Goal: Check status: Check status

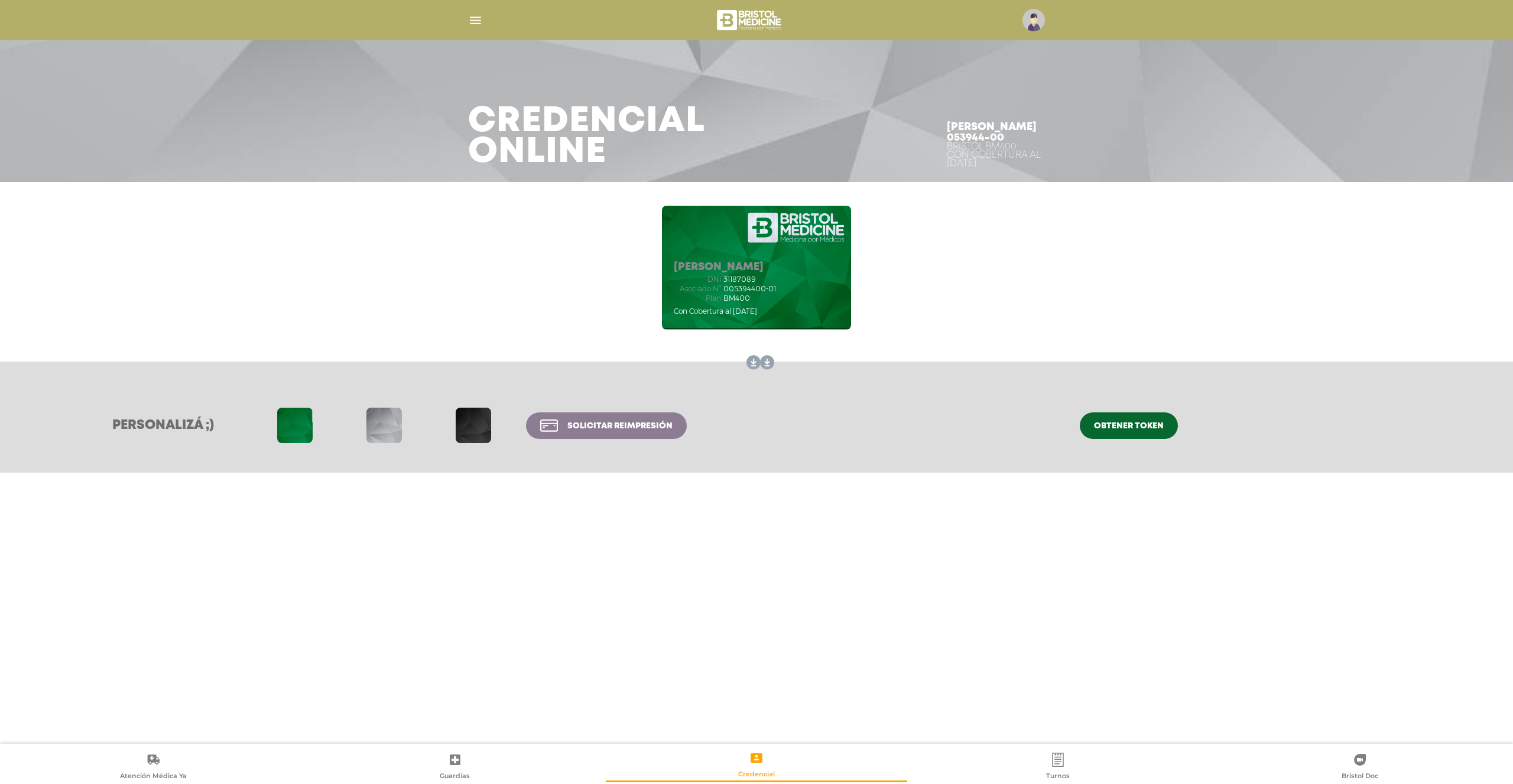
click at [478, 21] on img "button" at bounding box center [475, 21] width 15 height 15
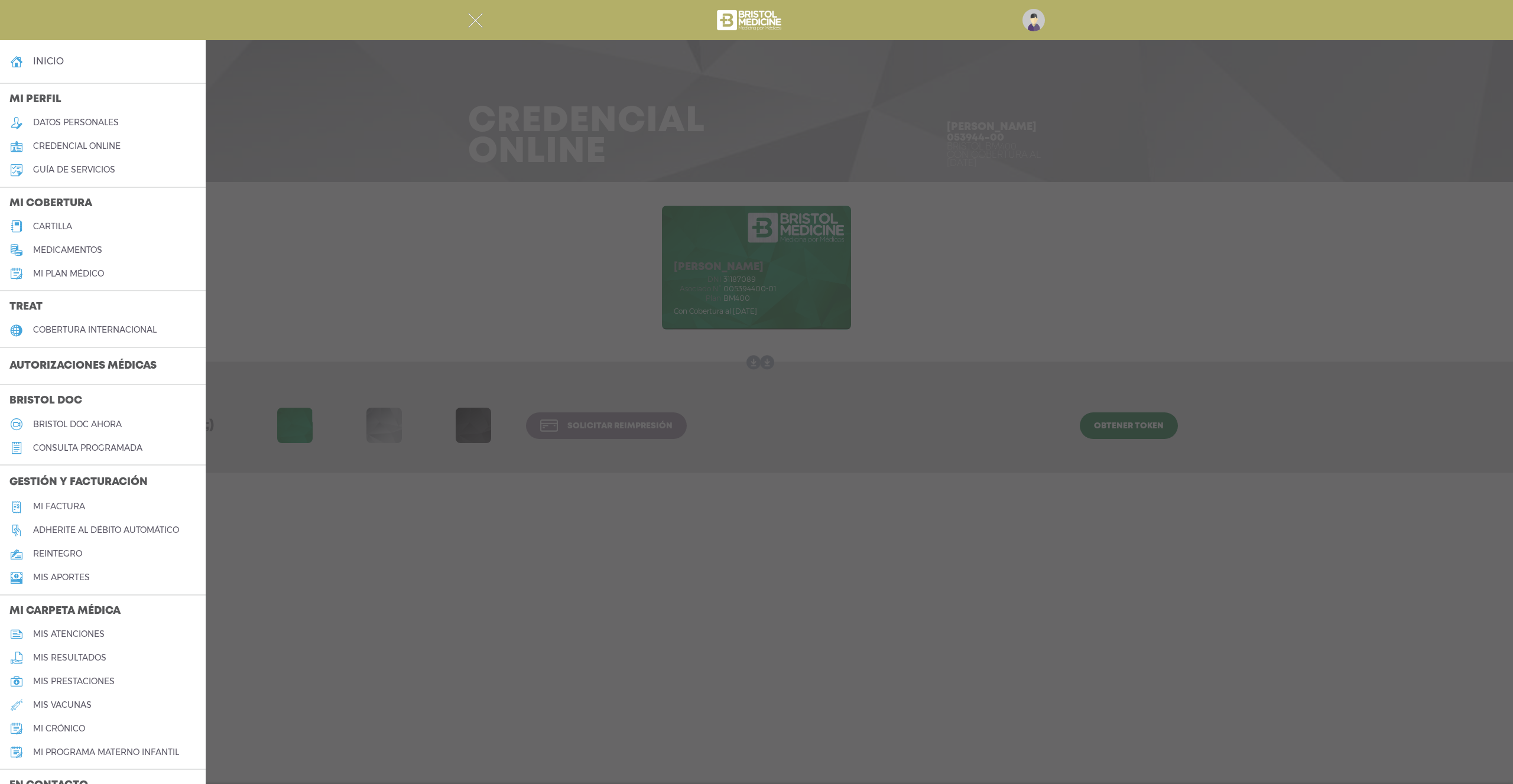
click at [93, 365] on h3 "Autorizaciones médicas" at bounding box center [83, 366] width 166 height 23
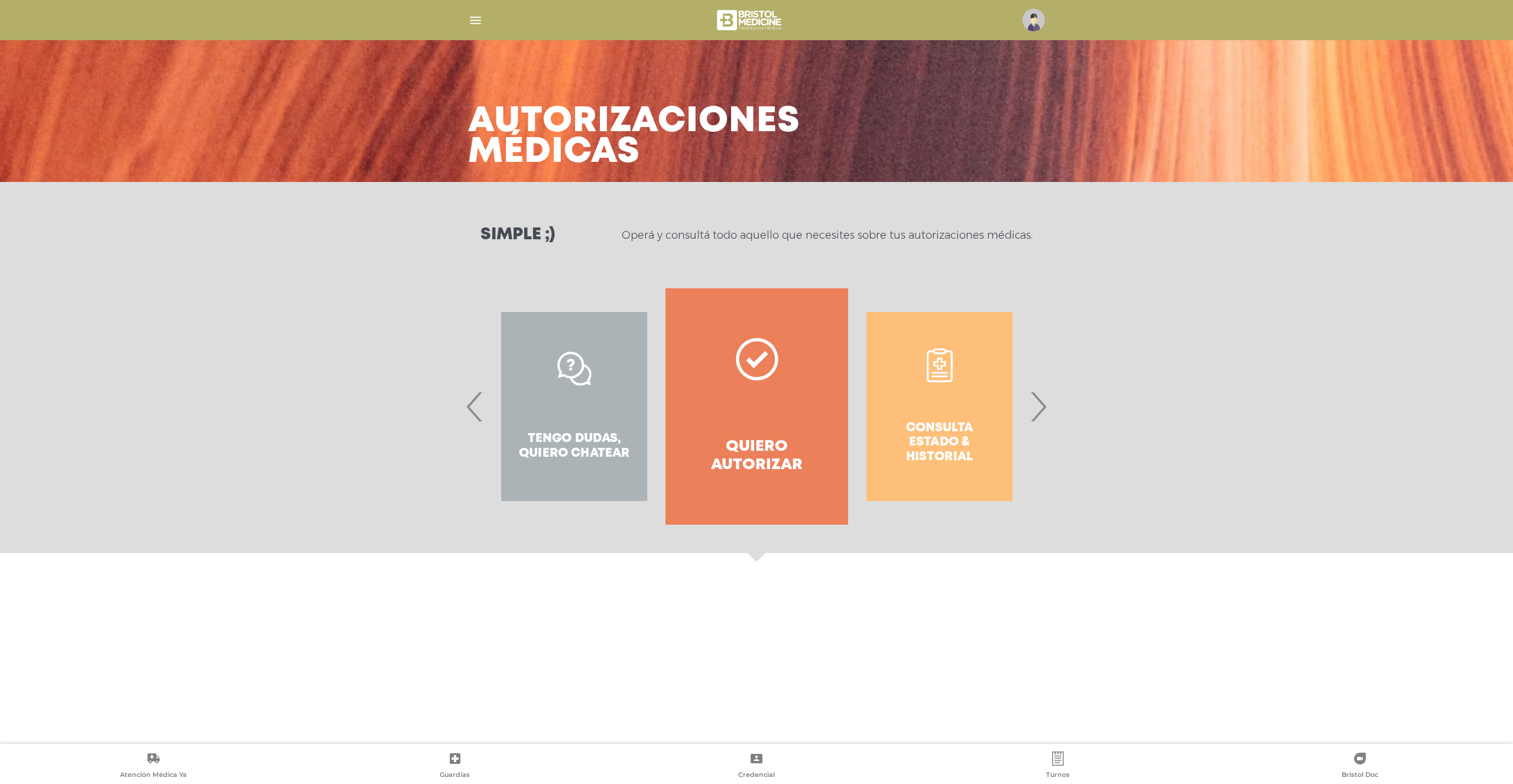
click at [940, 467] on div "Consulta estado & historial" at bounding box center [939, 407] width 182 height 236
click at [942, 401] on div "Consulta estado & historial" at bounding box center [939, 407] width 182 height 236
click at [1035, 413] on span "›" at bounding box center [1038, 407] width 23 height 64
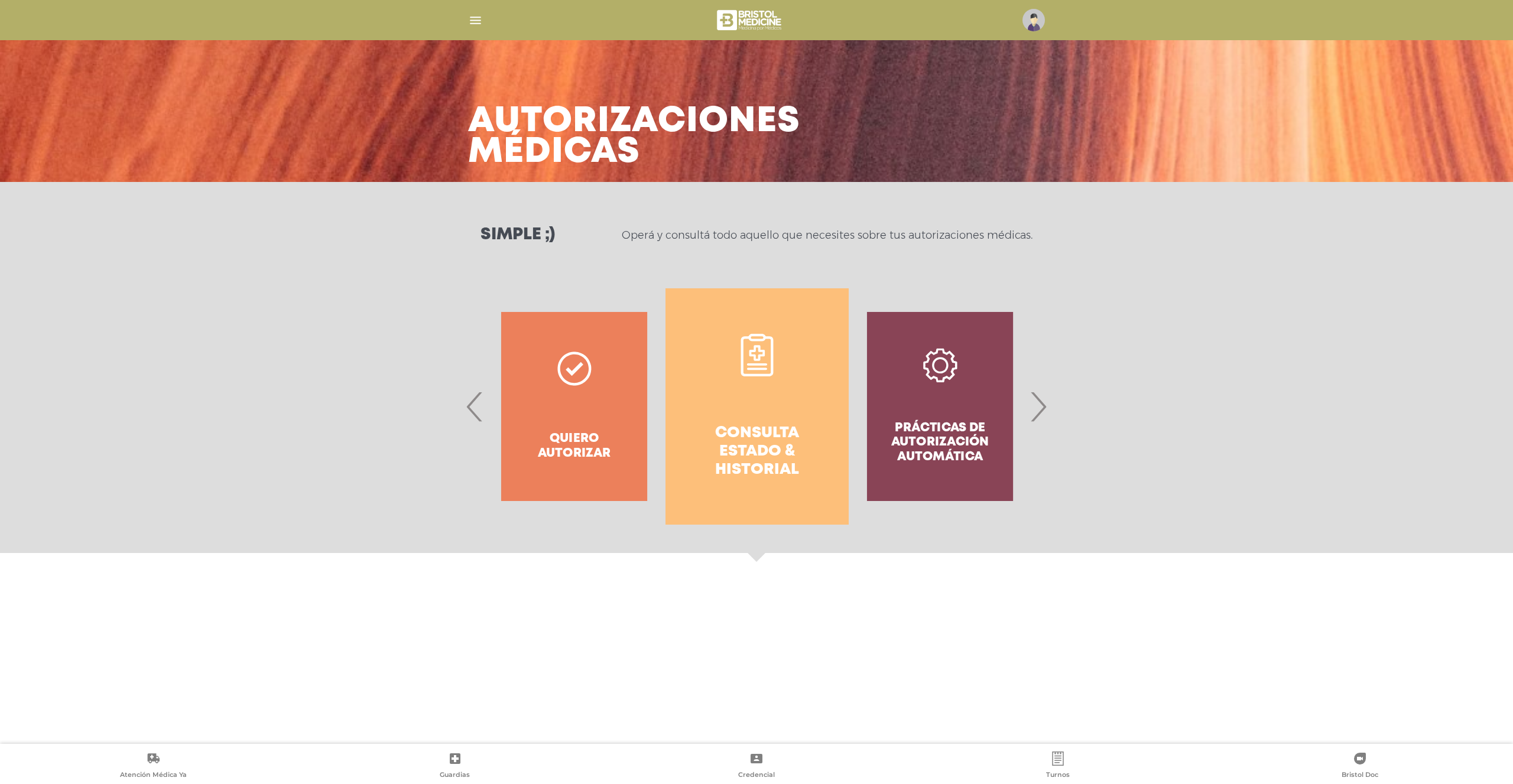
click at [736, 418] on link "Consulta estado & historial" at bounding box center [756, 407] width 182 height 236
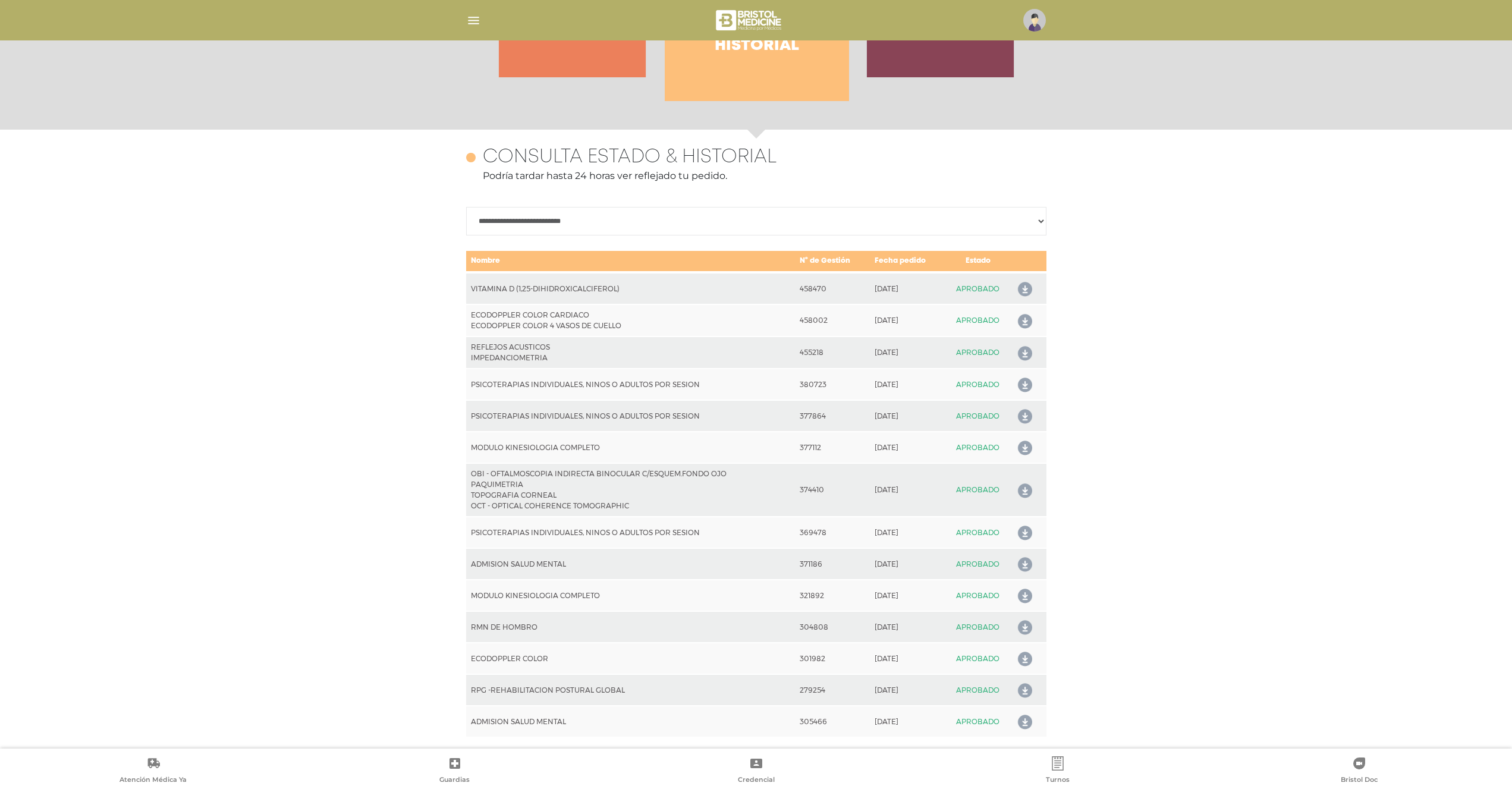
scroll to position [516, 0]
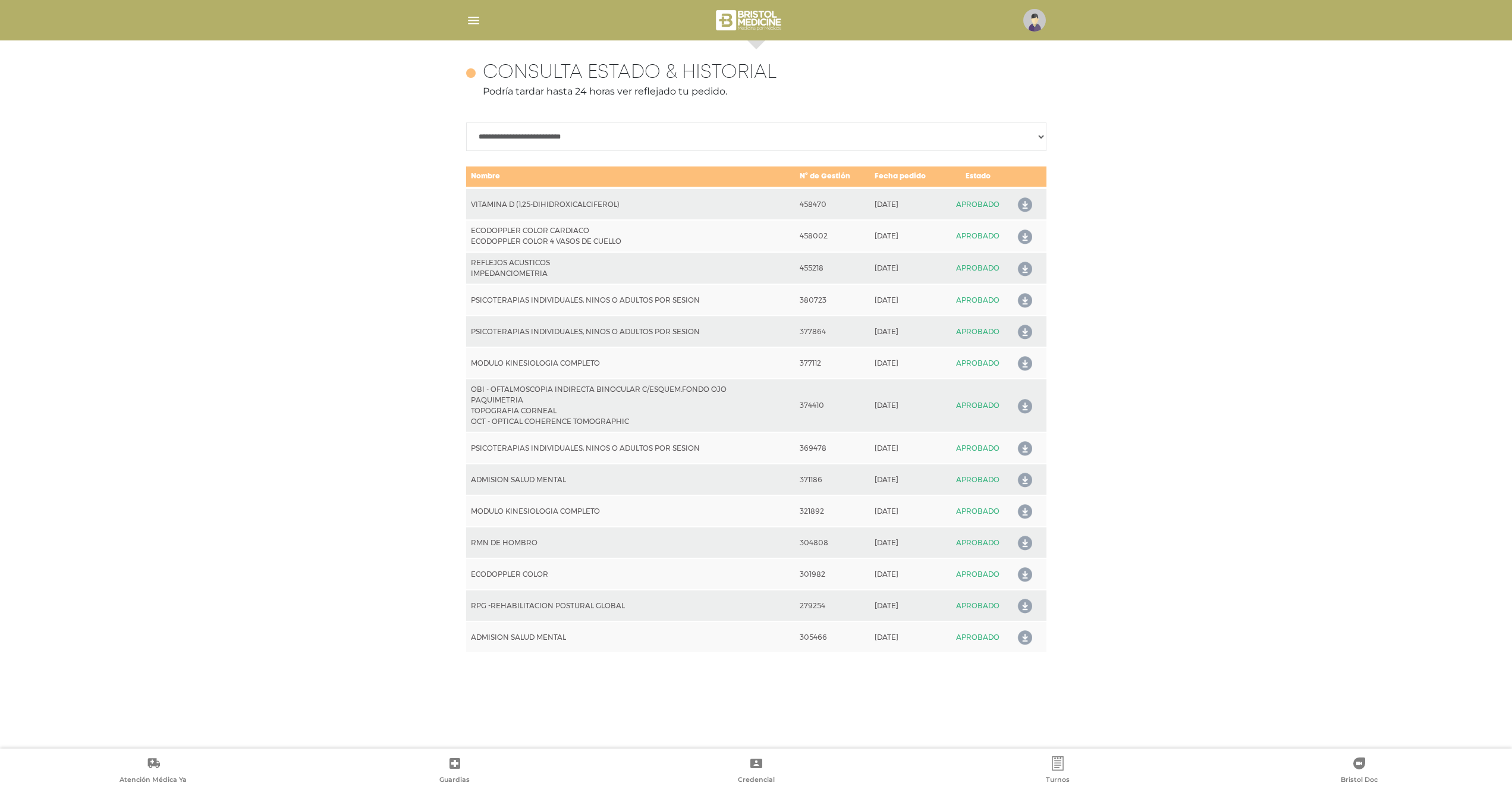
click at [560, 206] on td "VITAMINA D (1,25-DIHIDROXICALCIFEROL)" at bounding box center [630, 204] width 329 height 32
click at [1021, 204] on icon at bounding box center [1023, 205] width 19 height 19
